Goal: Check status: Check status

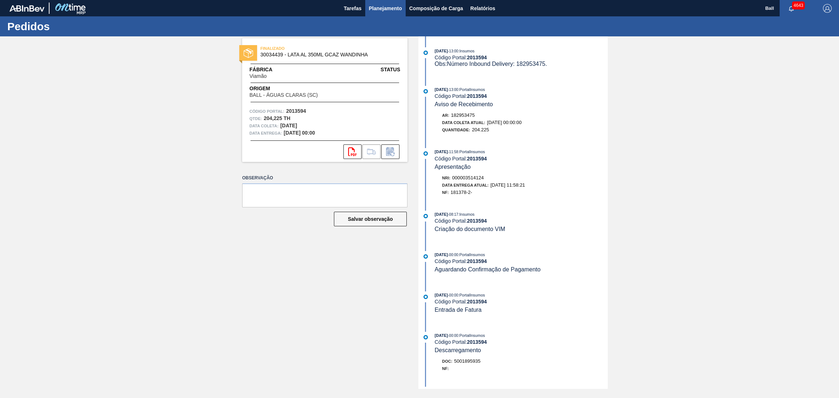
click at [392, 9] on span "Planejamento" at bounding box center [385, 8] width 33 height 9
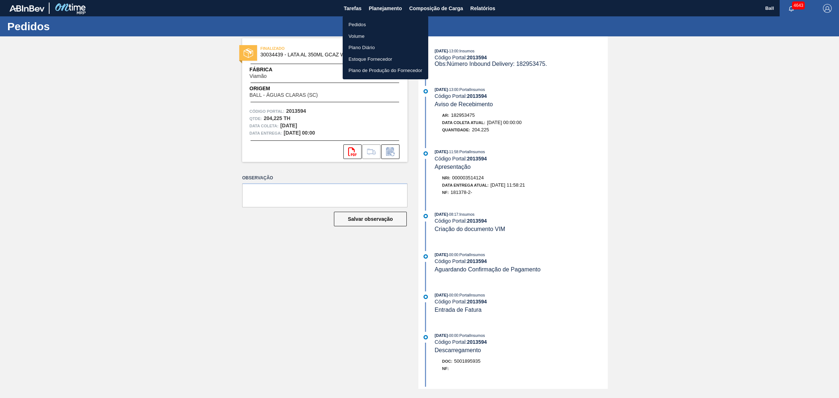
click at [383, 24] on li "Pedidos" at bounding box center [386, 25] width 86 height 12
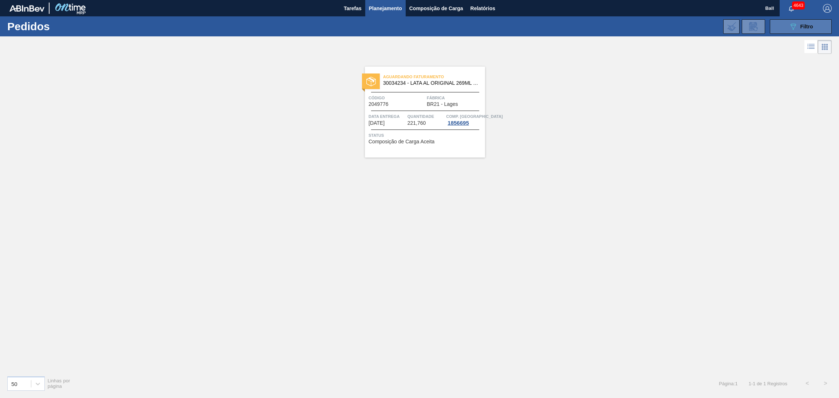
click at [784, 21] on button "089F7B8B-B2A5-4AFE-B5C0-19BA573D28AC Filtro" at bounding box center [801, 26] width 62 height 15
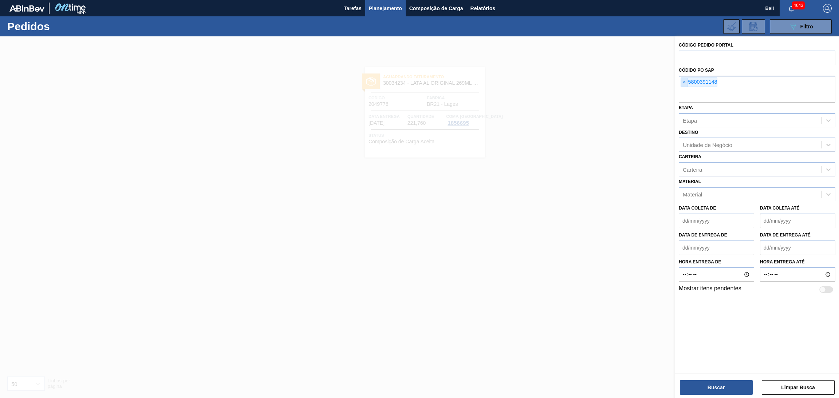
click at [686, 83] on span "×" at bounding box center [684, 82] width 7 height 9
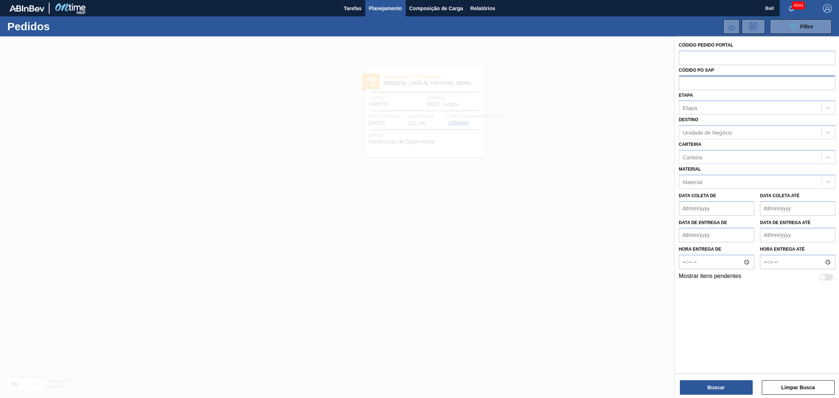
paste input "text"
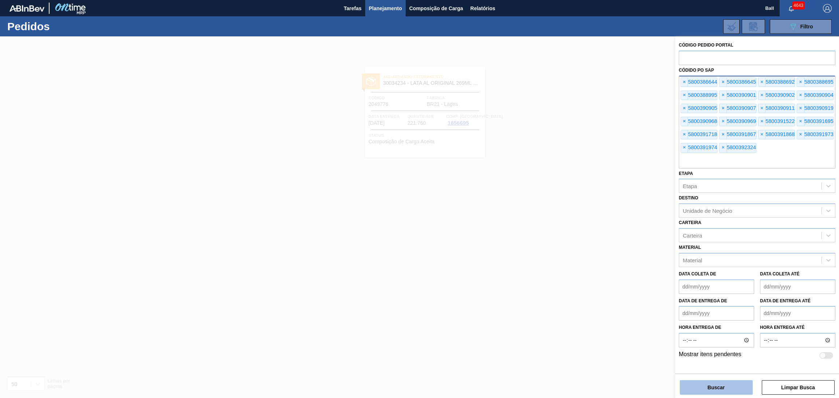
click at [705, 389] on button "Buscar" at bounding box center [716, 388] width 73 height 15
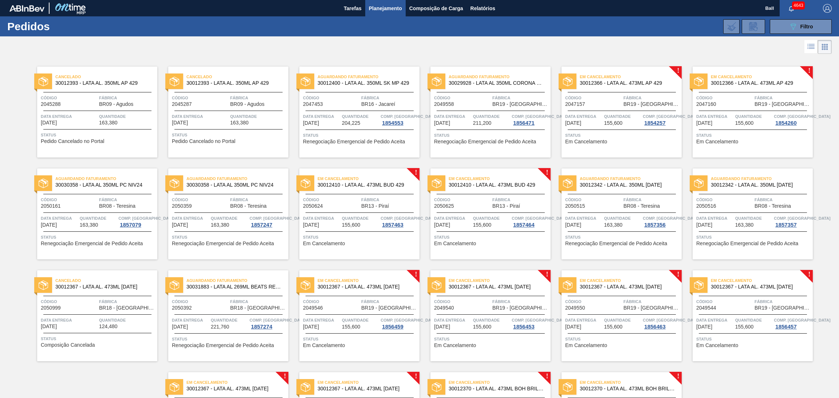
click at [490, 117] on span "Quantidade" at bounding box center [491, 116] width 37 height 7
click at [619, 118] on span "Quantidade" at bounding box center [622, 116] width 37 height 7
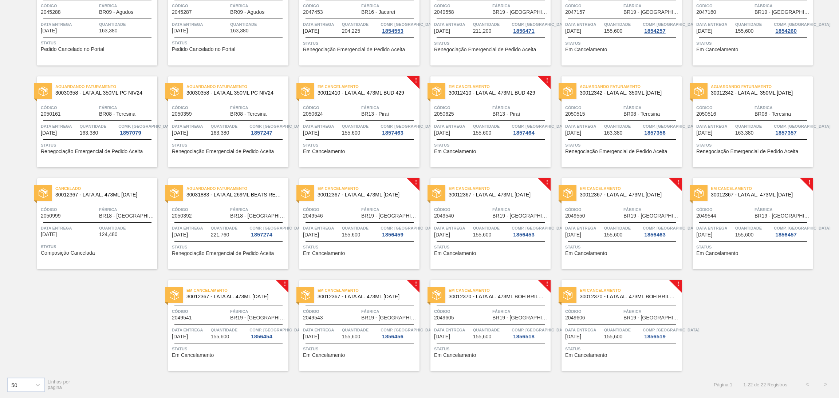
click at [363, 135] on div "Quantidade 155,600" at bounding box center [360, 129] width 37 height 13
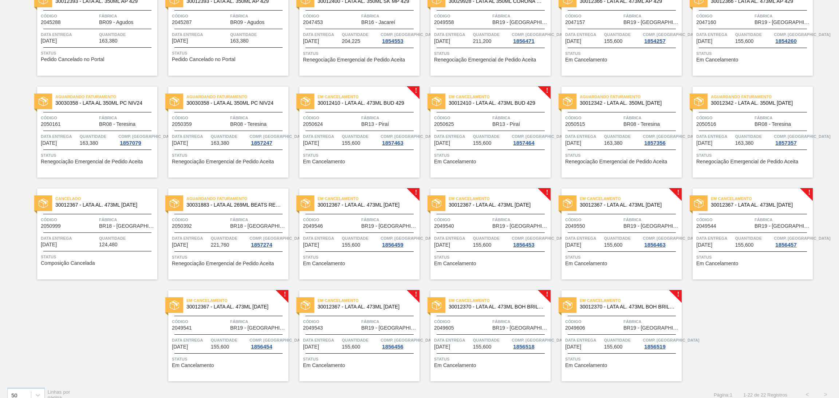
scroll to position [92, 0]
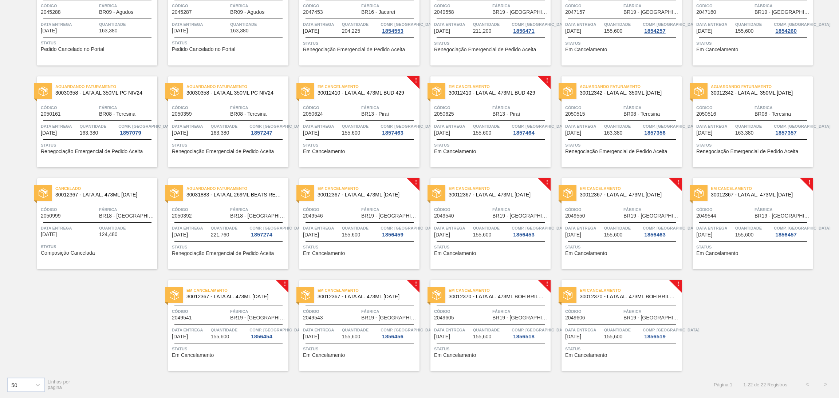
click at [623, 323] on div "Em Cancelamento 30012370 - LATA AL. 473ML BOH BRILHO 429 Código 2049606 Fábrica…" at bounding box center [622, 325] width 120 height 91
click at [477, 121] on div at bounding box center [491, 121] width 108 height 0
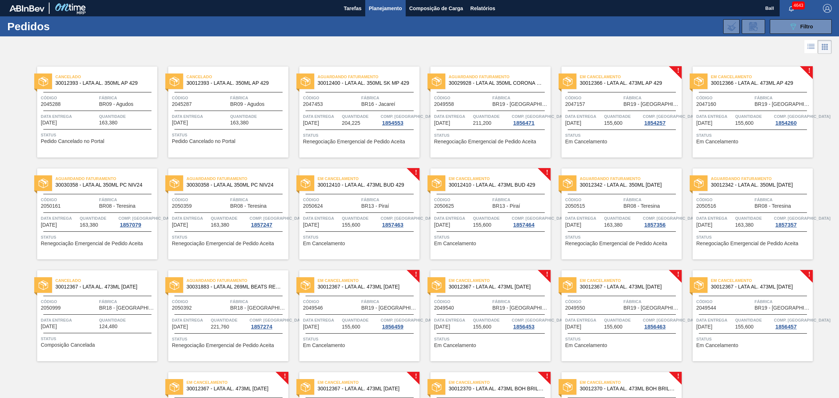
click at [389, 8] on span "Planejamento" at bounding box center [385, 8] width 33 height 9
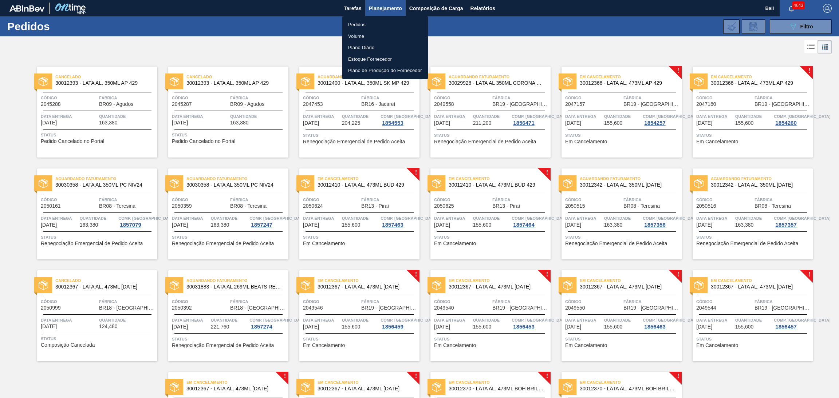
drag, startPoint x: 538, startPoint y: 68, endPoint x: 629, endPoint y: 48, distance: 93.1
click at [539, 68] on div at bounding box center [419, 199] width 839 height 398
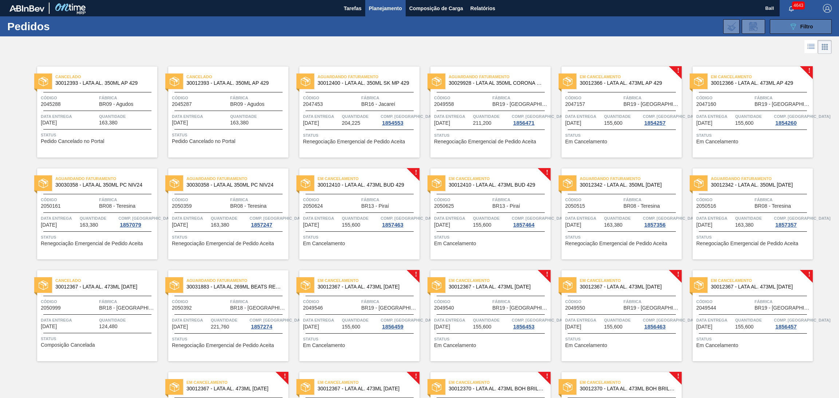
click at [784, 24] on button "089F7B8B-B2A5-4AFE-B5C0-19BA573D28AC Filtro" at bounding box center [801, 26] width 62 height 15
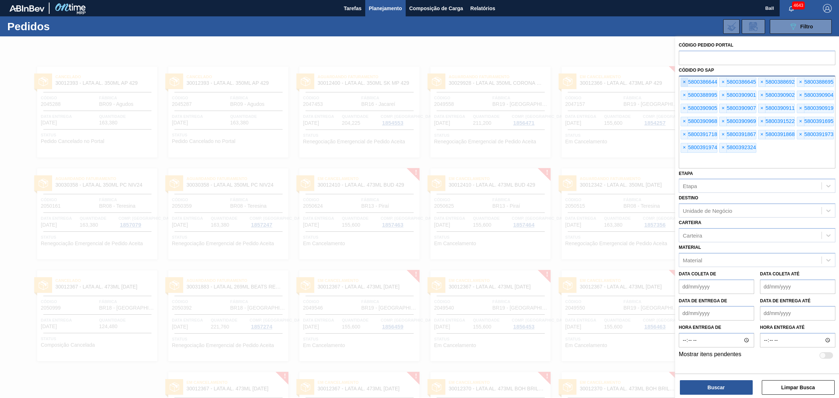
click at [683, 81] on span "×" at bounding box center [684, 82] width 7 height 9
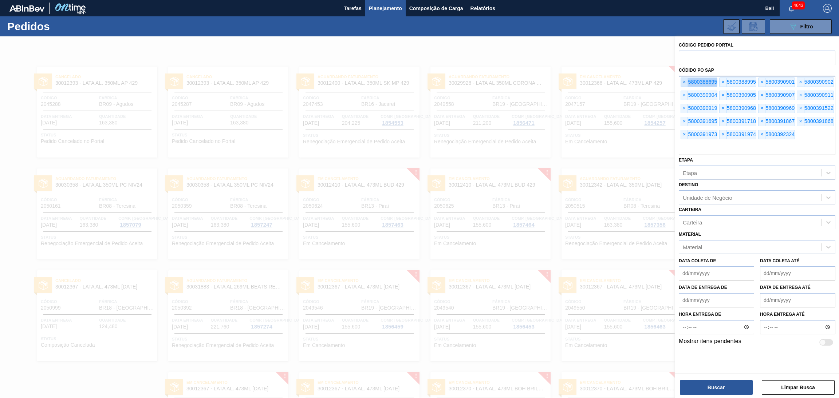
click at [683, 81] on span "×" at bounding box center [684, 82] width 7 height 9
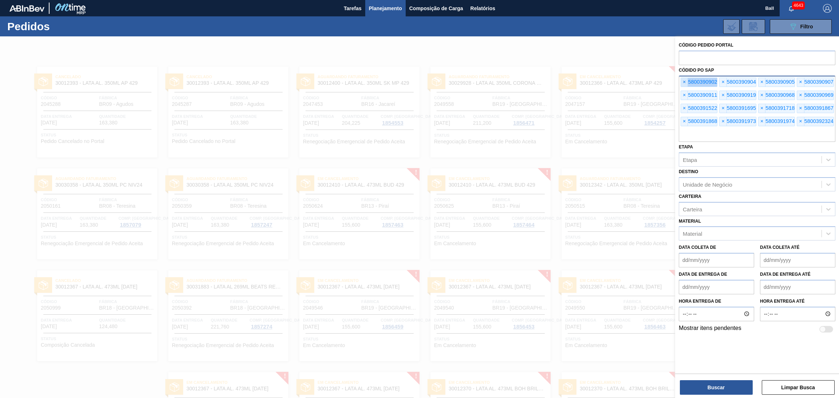
click at [683, 81] on span "×" at bounding box center [684, 82] width 7 height 9
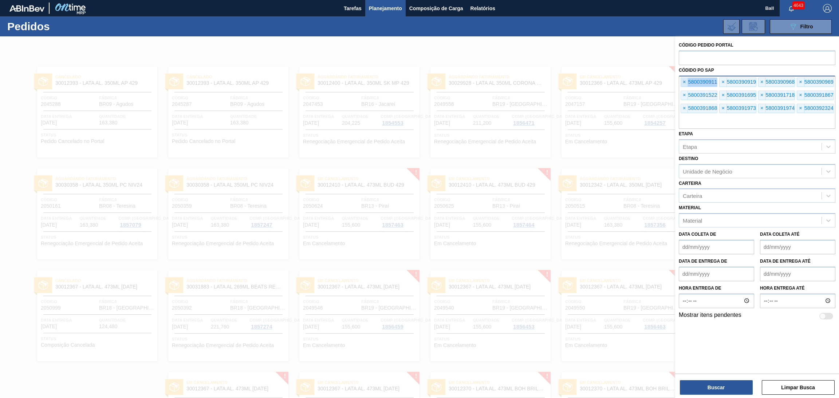
click at [683, 81] on span "×" at bounding box center [684, 82] width 7 height 9
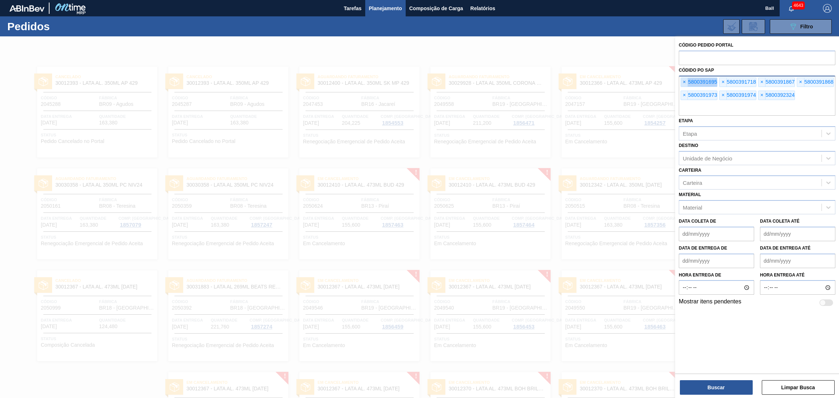
click at [683, 81] on span "×" at bounding box center [684, 82] width 7 height 9
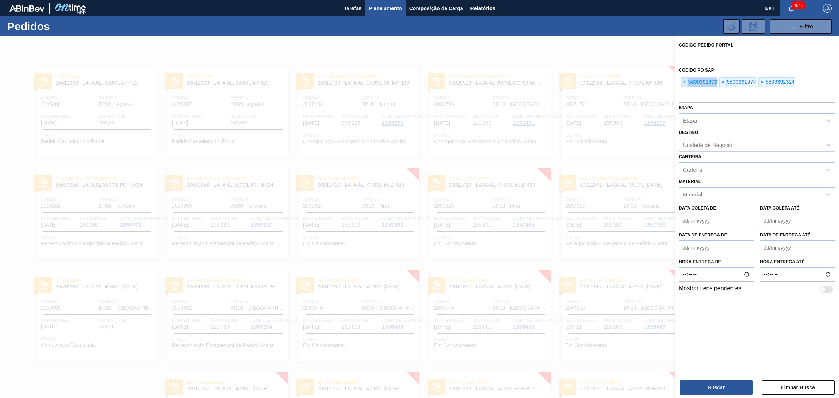
click at [683, 81] on span "×" at bounding box center [684, 82] width 7 height 9
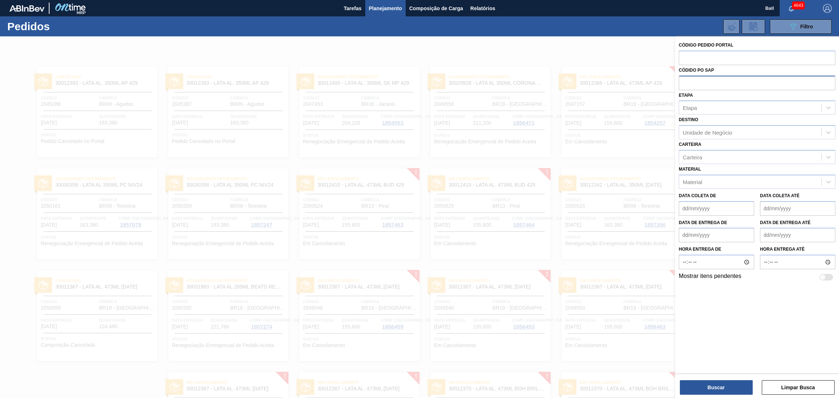
paste input "5800391248"
type input "5800391248"
click at [711, 384] on button "Buscar" at bounding box center [716, 388] width 73 height 15
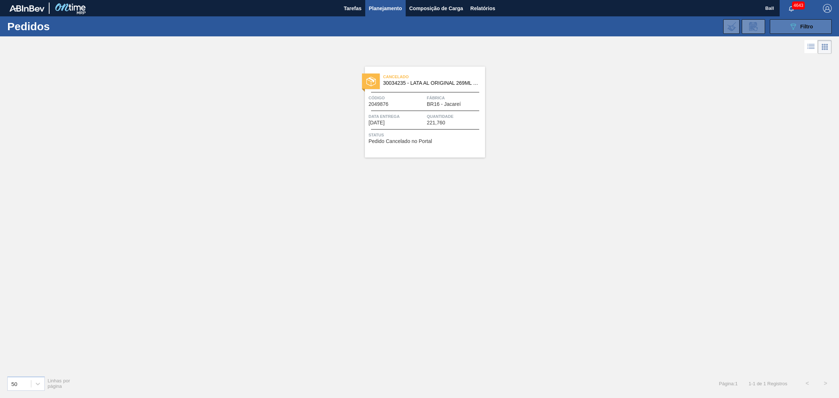
drag, startPoint x: 781, startPoint y: 20, endPoint x: 775, endPoint y: 29, distance: 11.2
click at [781, 20] on button "089F7B8B-B2A5-4AFE-B5C0-19BA573D28AC Filtro" at bounding box center [801, 26] width 62 height 15
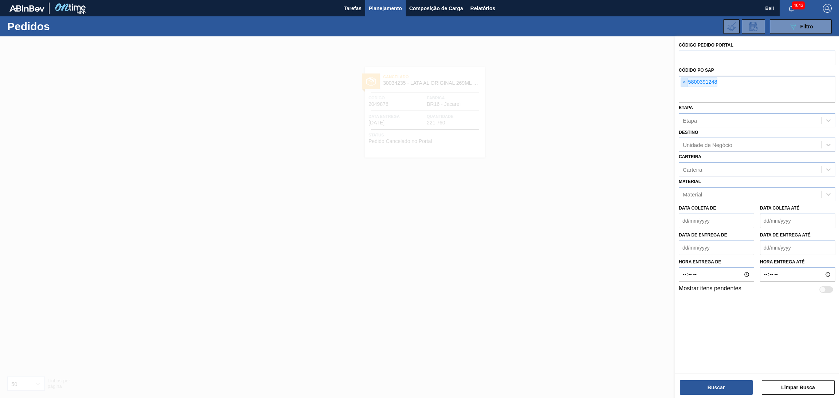
click at [682, 83] on span "×" at bounding box center [684, 82] width 7 height 9
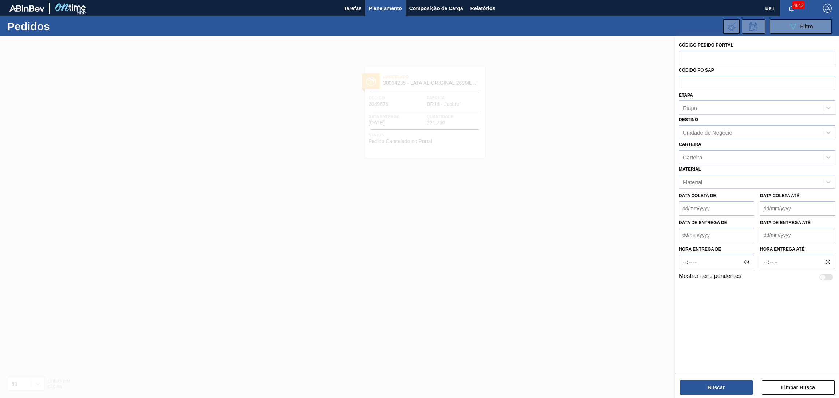
paste input "5800391249"
type input "5800391249"
click at [700, 385] on button "Buscar" at bounding box center [716, 388] width 73 height 15
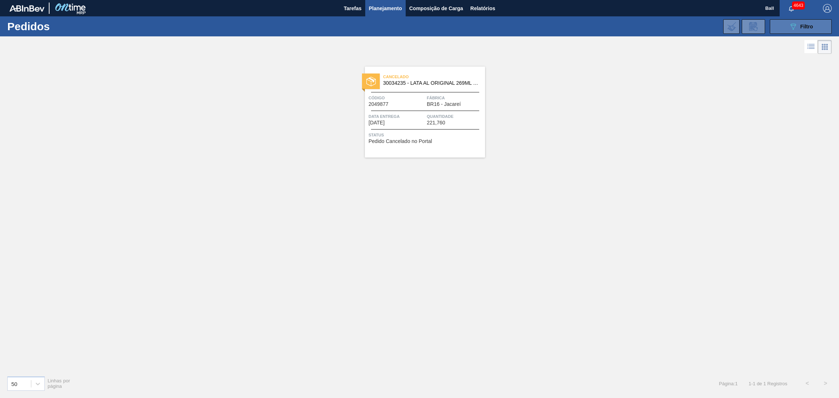
click at [816, 24] on button "089F7B8B-B2A5-4AFE-B5C0-19BA573D28AC Filtro" at bounding box center [801, 26] width 62 height 15
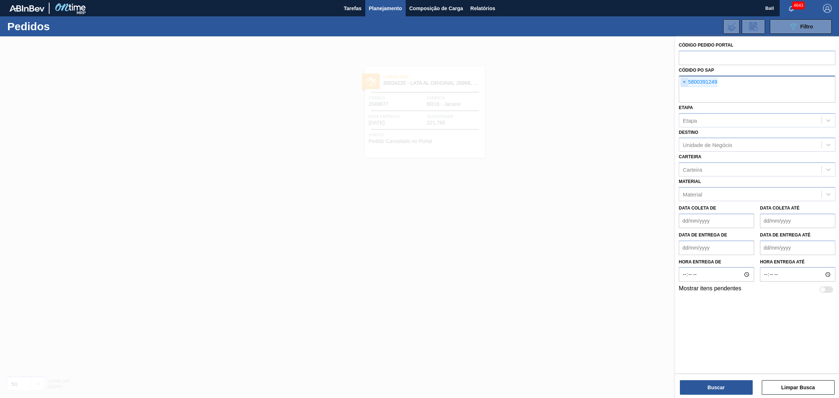
click at [684, 82] on span "×" at bounding box center [684, 82] width 7 height 9
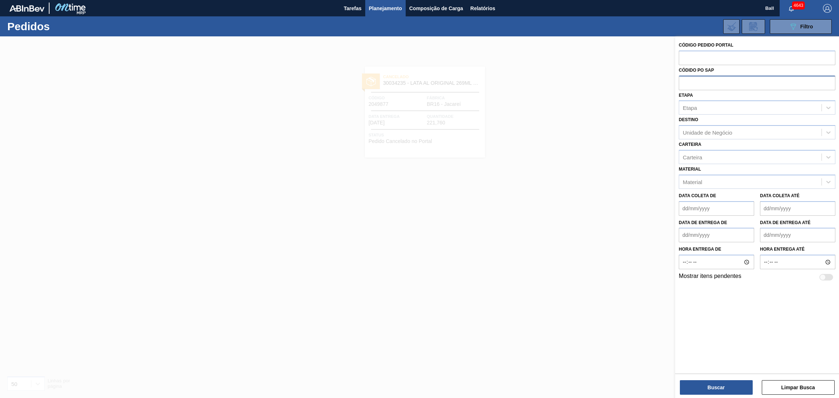
paste input "5800391250"
type input "5800391250"
click at [699, 387] on button "Buscar" at bounding box center [716, 388] width 73 height 15
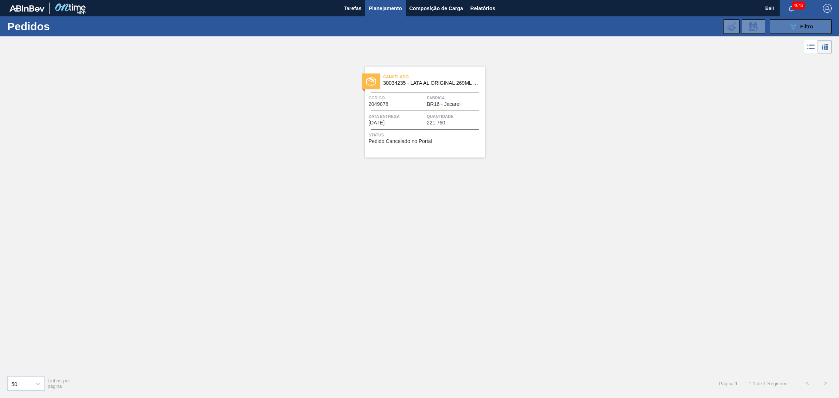
click at [789, 26] on icon "089F7B8B-B2A5-4AFE-B5C0-19BA573D28AC" at bounding box center [793, 26] width 9 height 9
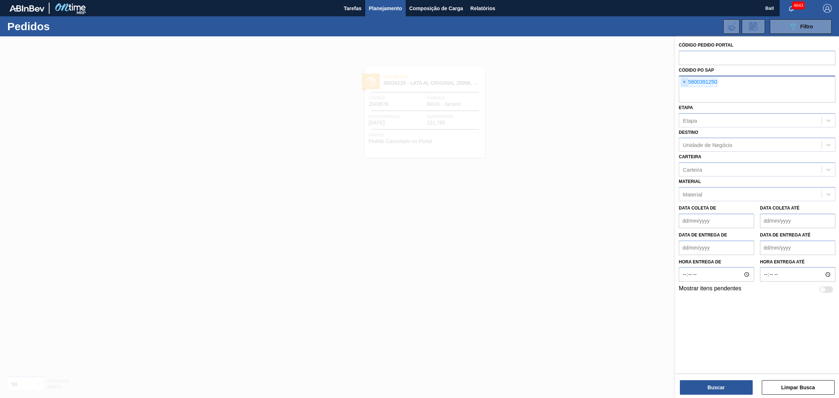
click at [684, 82] on span "×" at bounding box center [684, 82] width 7 height 9
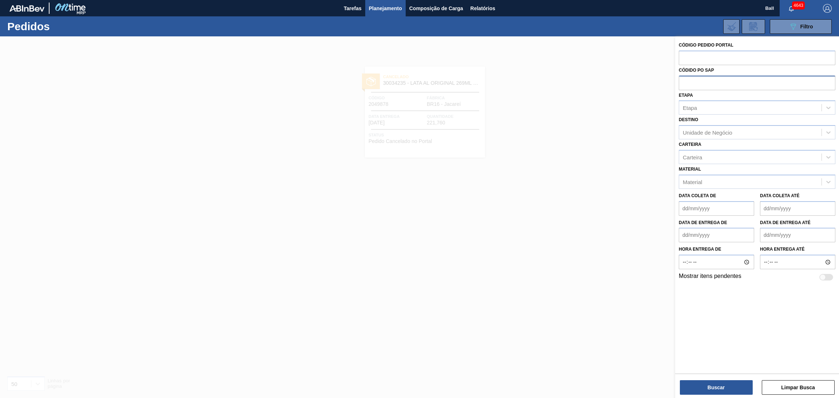
paste input "5800391252"
type input "5800391252"
click at [706, 393] on button "Buscar" at bounding box center [716, 388] width 73 height 15
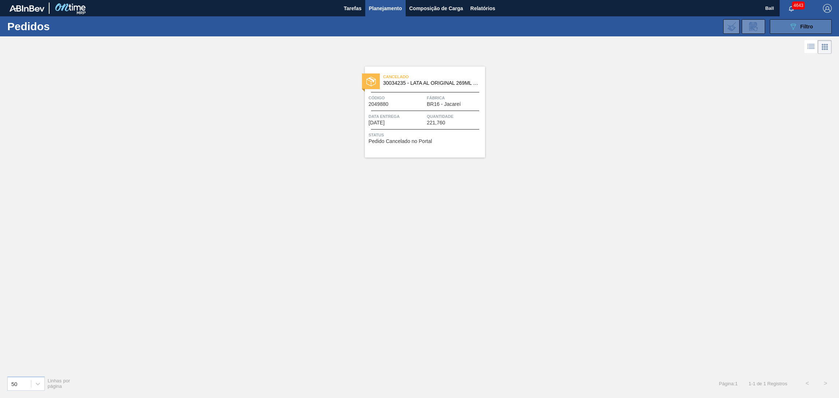
click at [797, 26] on icon "089F7B8B-B2A5-4AFE-B5C0-19BA573D28AC" at bounding box center [793, 26] width 9 height 9
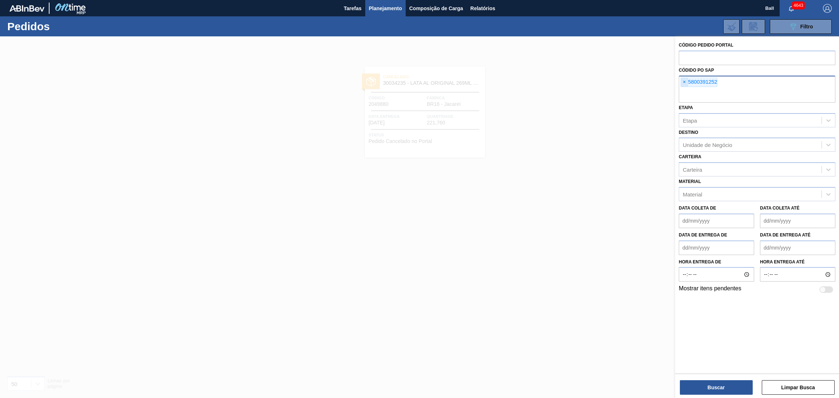
click at [684, 85] on span "×" at bounding box center [684, 82] width 7 height 9
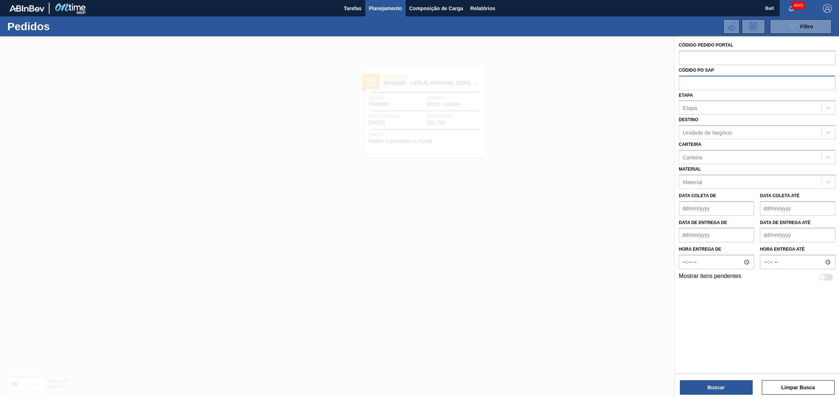
paste input "5800391253"
type input "5800391253"
click at [712, 385] on button "Buscar" at bounding box center [716, 388] width 73 height 15
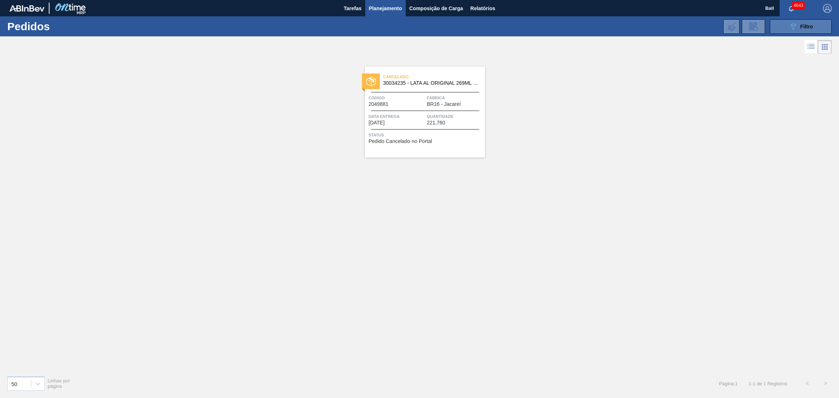
click at [790, 25] on icon "089F7B8B-B2A5-4AFE-B5C0-19BA573D28AC" at bounding box center [793, 26] width 9 height 9
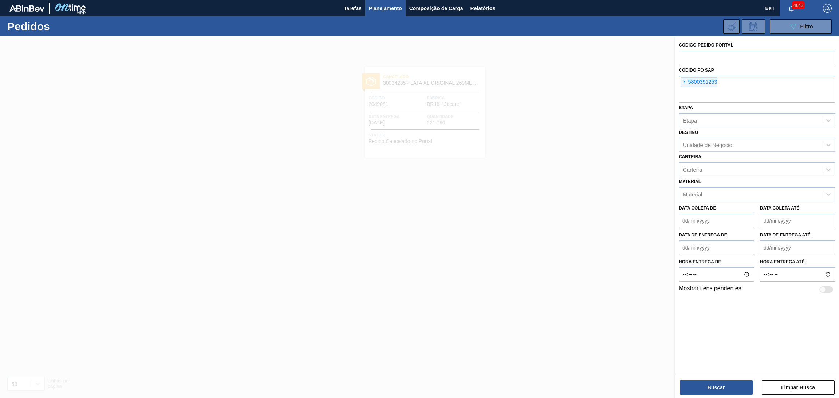
click at [682, 87] on div "× 5800391253" at bounding box center [757, 89] width 157 height 27
paste input "5800391254"
type input "5800391254"
click at [684, 79] on span "×" at bounding box center [684, 82] width 7 height 9
click at [682, 81] on span "×" at bounding box center [684, 82] width 7 height 9
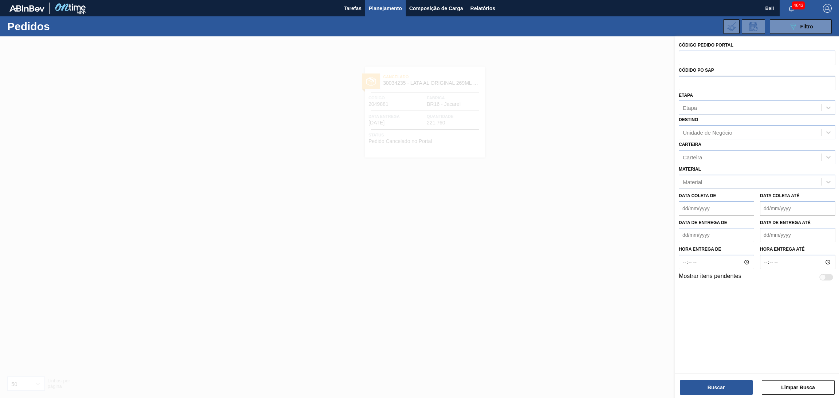
paste input "5800391254"
type input "5800391254"
click at [694, 385] on button "Buscar" at bounding box center [716, 388] width 73 height 15
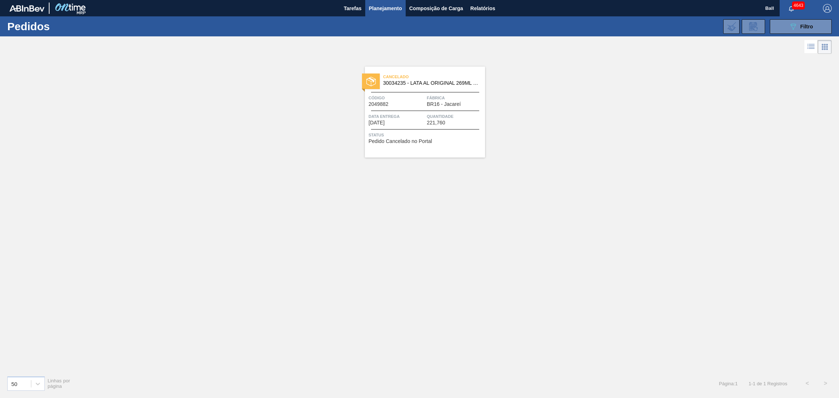
click at [407, 122] on div "Data Entrega 19/10/2025" at bounding box center [397, 119] width 56 height 13
click at [783, 29] on button "089F7B8B-B2A5-4AFE-B5C0-19BA573D28AC Filtro" at bounding box center [801, 26] width 62 height 15
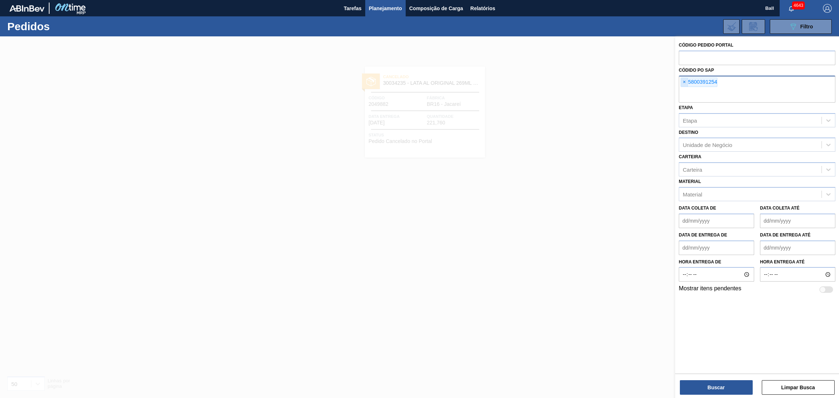
click at [682, 80] on span "×" at bounding box center [684, 82] width 7 height 9
paste input "5800391248"
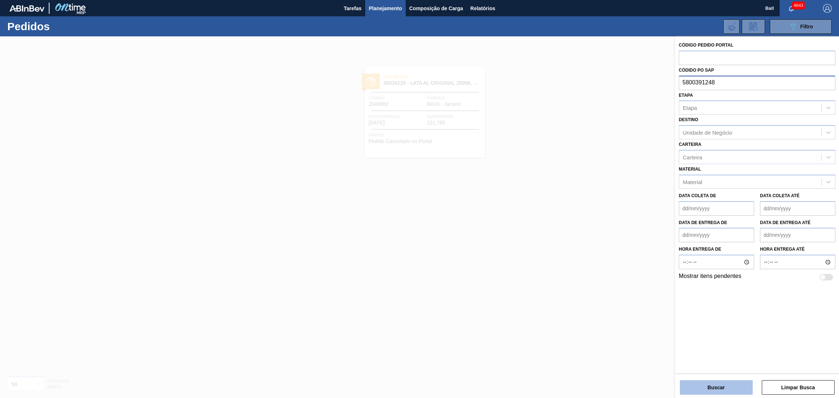
type input "5800391248"
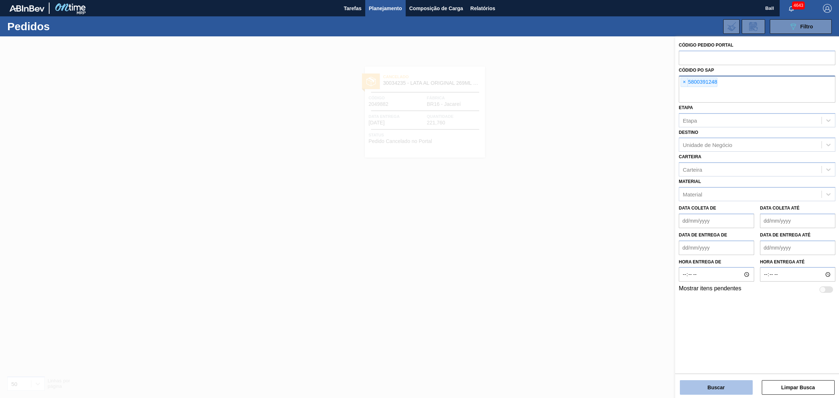
click at [696, 385] on button "Buscar" at bounding box center [716, 388] width 73 height 15
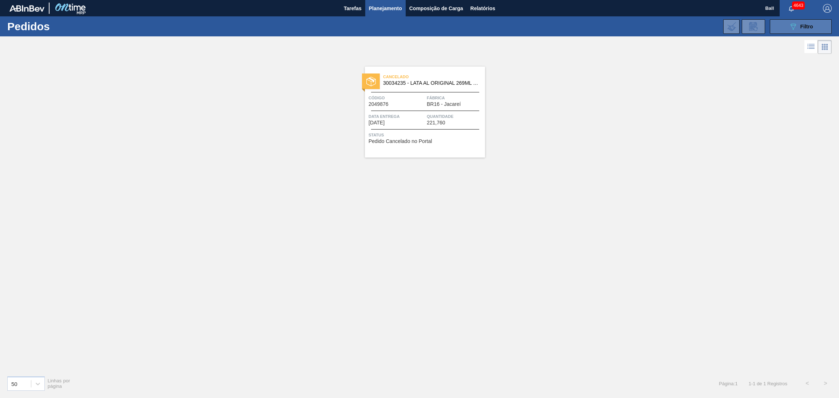
click at [778, 20] on button "089F7B8B-B2A5-4AFE-B5C0-19BA573D28AC Filtro" at bounding box center [801, 26] width 62 height 15
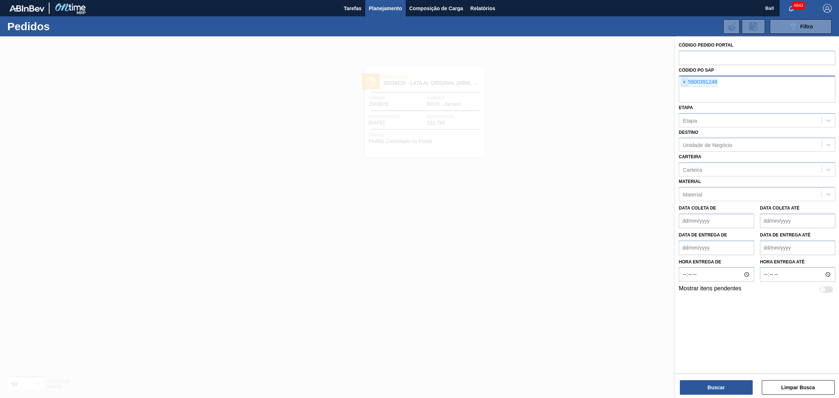
click at [684, 82] on span "×" at bounding box center [684, 82] width 7 height 9
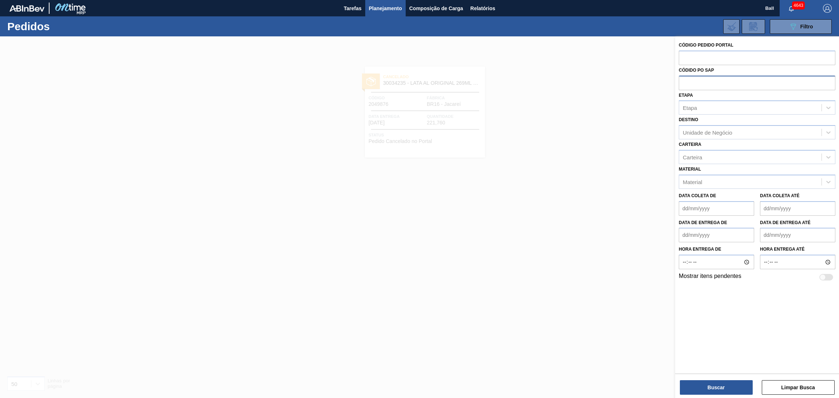
paste input "5800391257"
type input "5800391257"
click at [729, 387] on button "Buscar" at bounding box center [716, 388] width 73 height 15
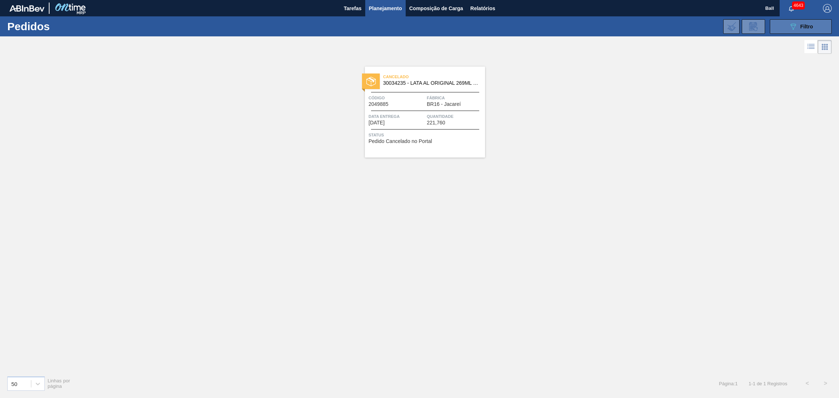
click at [787, 27] on button "089F7B8B-B2A5-4AFE-B5C0-19BA573D28AC Filtro" at bounding box center [801, 26] width 62 height 15
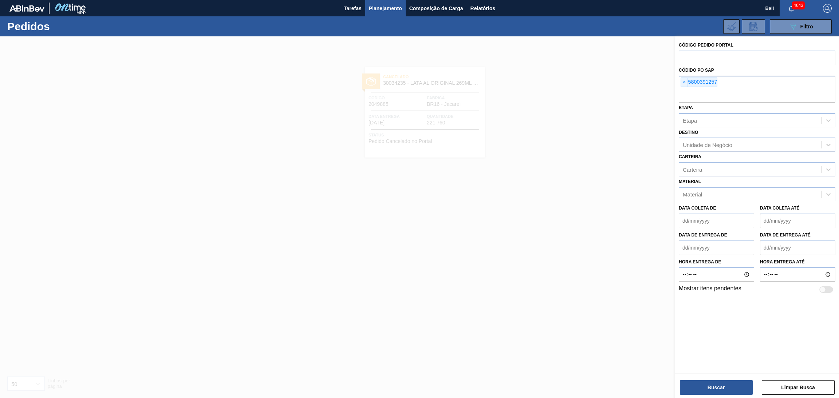
click at [686, 87] on div "× 5800391257" at bounding box center [757, 89] width 157 height 27
click at [685, 84] on span "×" at bounding box center [684, 82] width 7 height 9
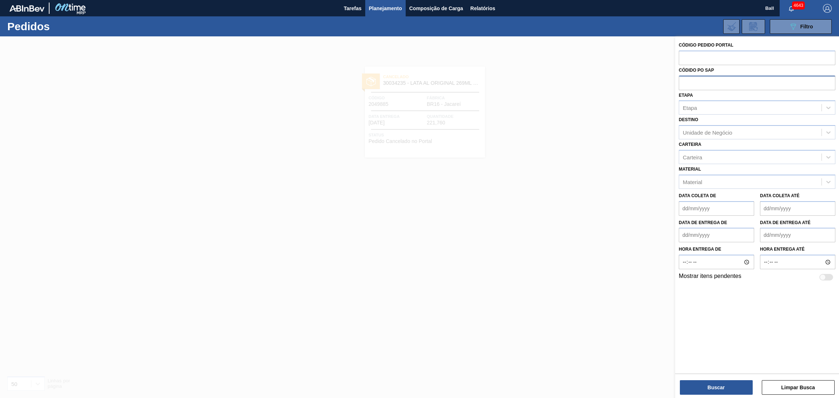
paste input "628168"
type input "628168"
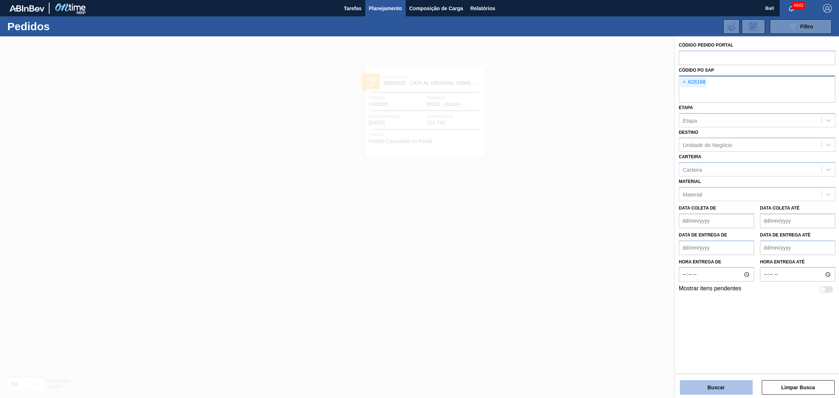
click at [708, 389] on button "Buscar" at bounding box center [716, 388] width 73 height 15
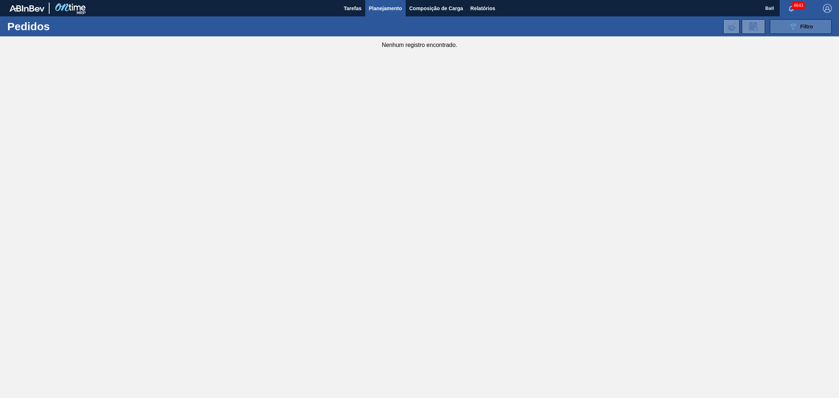
click at [786, 33] on button "089F7B8B-B2A5-4AFE-B5C0-19BA573D28AC Filtro" at bounding box center [801, 26] width 62 height 15
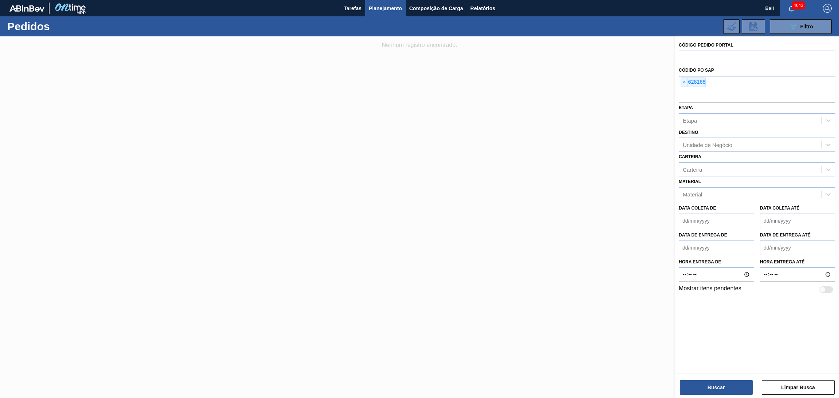
click at [624, 121] on div at bounding box center [419, 235] width 839 height 398
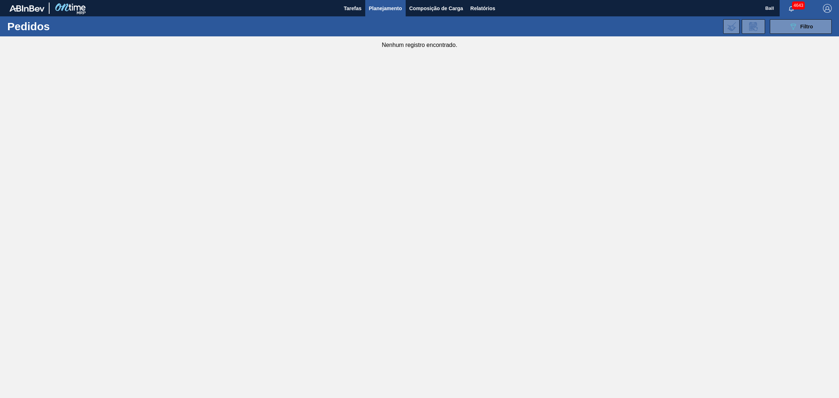
click at [381, 10] on span "Planejamento" at bounding box center [385, 8] width 33 height 9
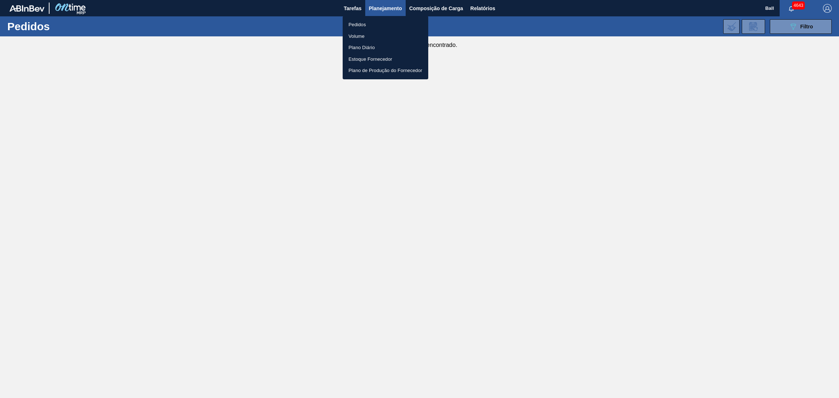
click at [351, 37] on li "Volume" at bounding box center [386, 37] width 86 height 12
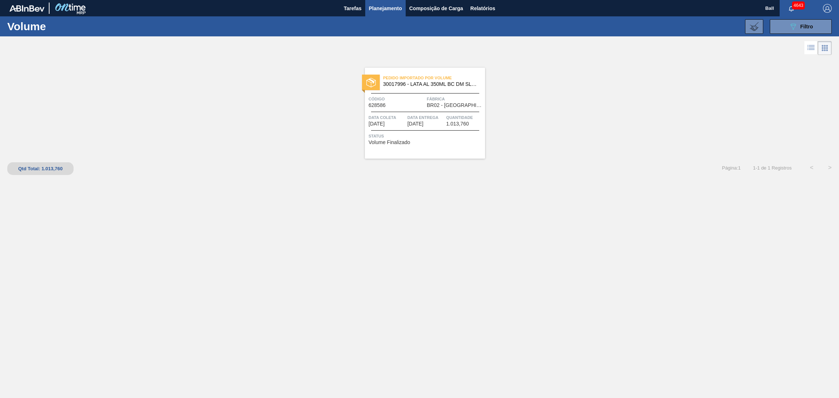
drag, startPoint x: 559, startPoint y: 210, endPoint x: 667, endPoint y: 91, distance: 160.6
click at [561, 208] on div "Pedido Importado por Volume 30017996 - LATA AL 350ML BC DM SLK 429 BRILHO Códig…" at bounding box center [419, 215] width 839 height 316
click at [779, 26] on button "089F7B8B-B2A5-4AFE-B5C0-19BA573D28AC Filtro" at bounding box center [801, 26] width 62 height 15
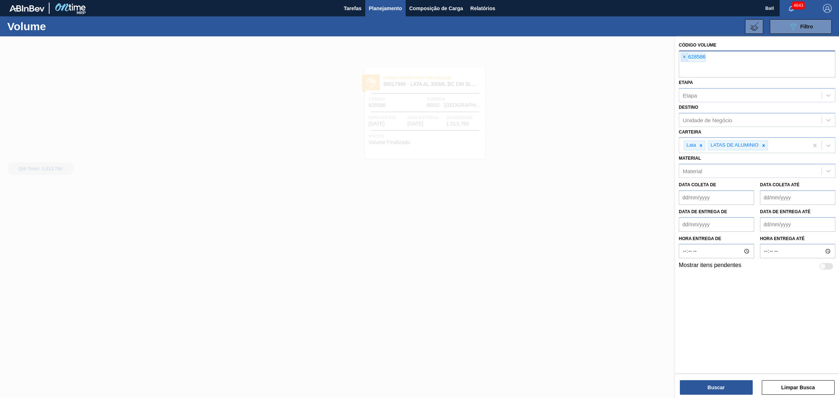
click at [683, 53] on span "×" at bounding box center [684, 57] width 7 height 9
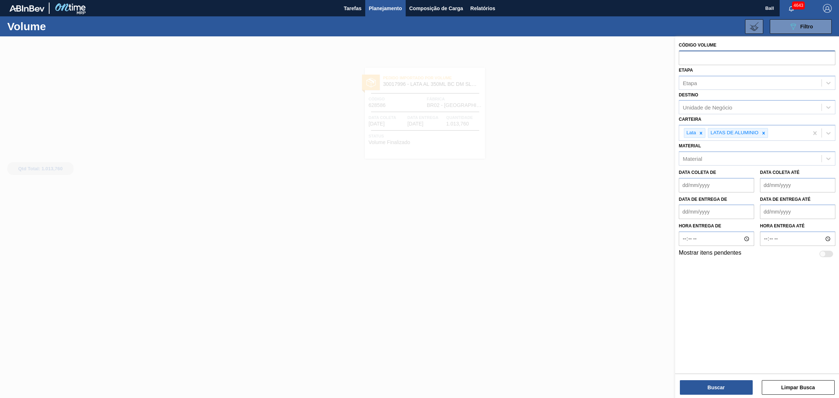
paste input "628606"
type input "628606"
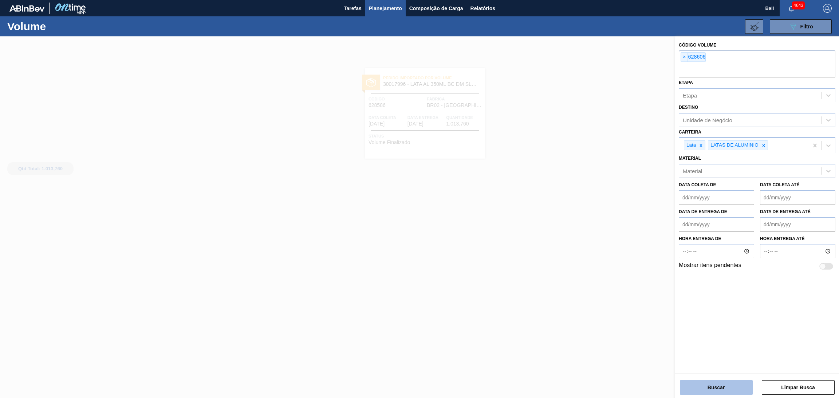
click at [700, 386] on button "Buscar" at bounding box center [716, 388] width 73 height 15
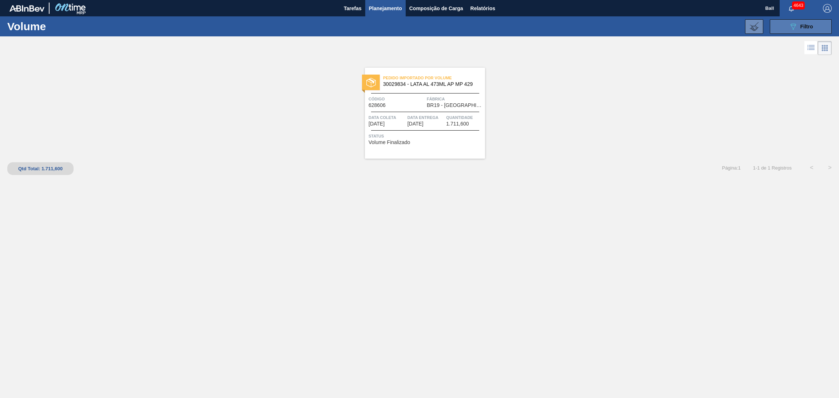
click at [790, 26] on icon "089F7B8B-B2A5-4AFE-B5C0-19BA573D28AC" at bounding box center [793, 26] width 9 height 9
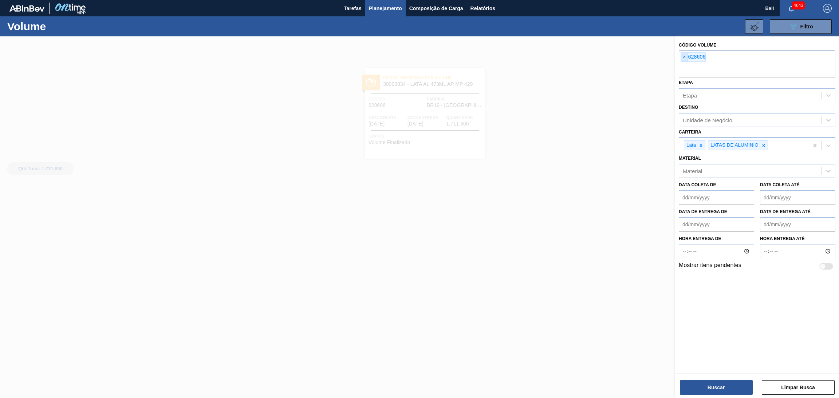
click at [685, 57] on span "×" at bounding box center [684, 57] width 7 height 9
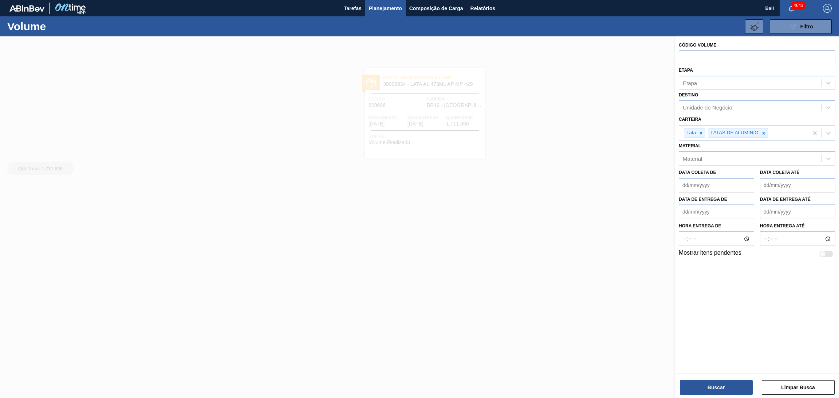
paste input "628607"
type input "628607"
click at [699, 386] on button "Buscar" at bounding box center [716, 388] width 73 height 15
